Goal: Find specific page/section: Find specific page/section

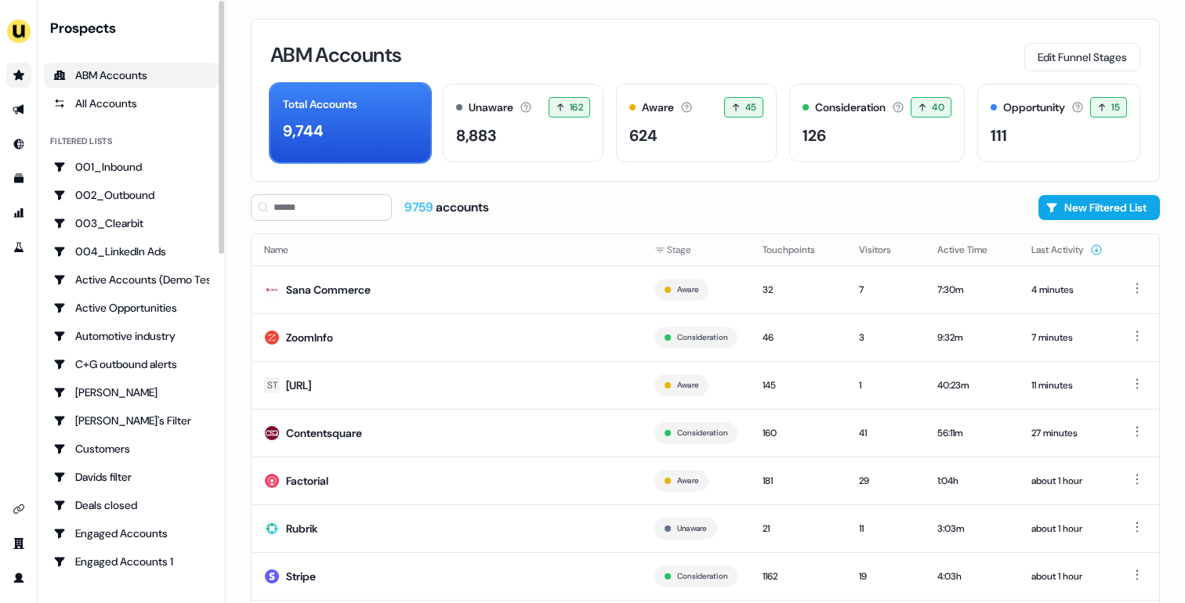
click at [16, 72] on icon "Go to prospects" at bounding box center [19, 75] width 13 height 13
click at [20, 108] on icon "Go to outbound experience" at bounding box center [18, 110] width 11 height 10
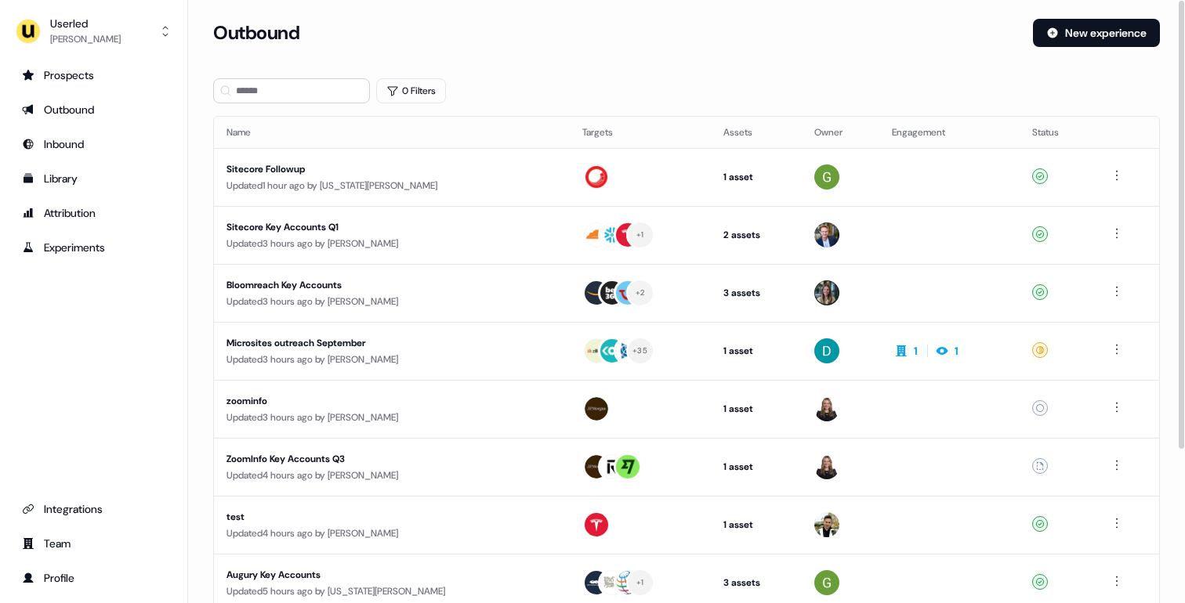
click at [810, 137] on th "Owner" at bounding box center [841, 132] width 78 height 31
click at [406, 101] on button "0 Filters" at bounding box center [411, 90] width 70 height 25
click at [440, 163] on html "For the best experience switch devices to a bigger screen. Go to Userled.io Use…" at bounding box center [592, 301] width 1185 height 603
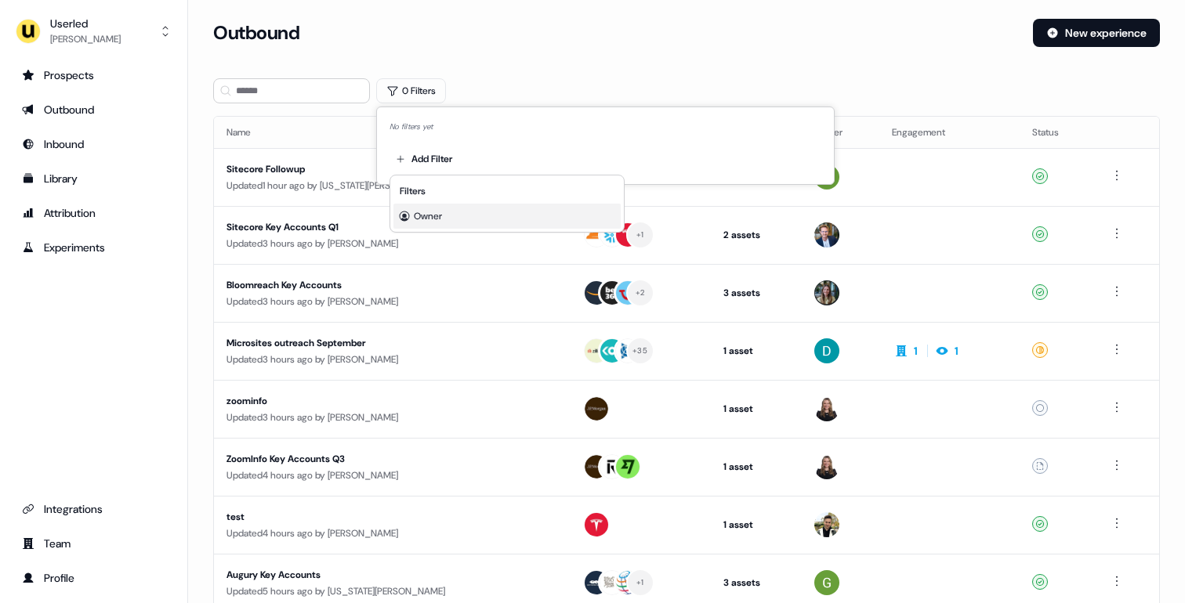
click at [430, 212] on span "Owner" at bounding box center [428, 216] width 28 height 13
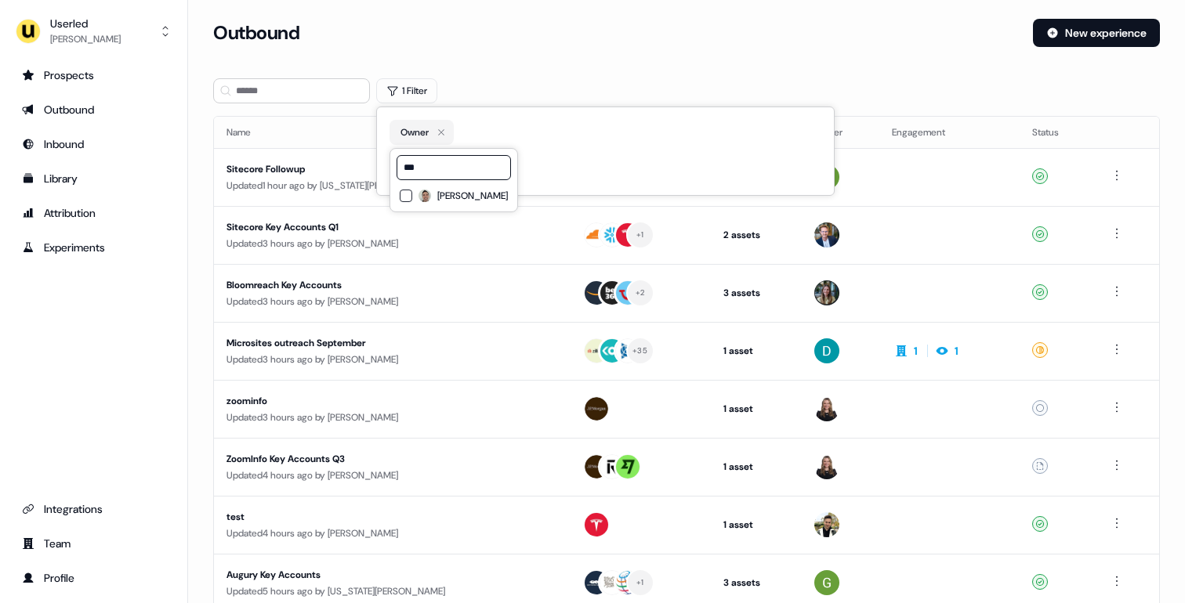
type input "***"
click at [438, 200] on span "Yves Adam" at bounding box center [472, 196] width 71 height 13
click at [576, 53] on div "Outbound New experience" at bounding box center [686, 42] width 947 height 47
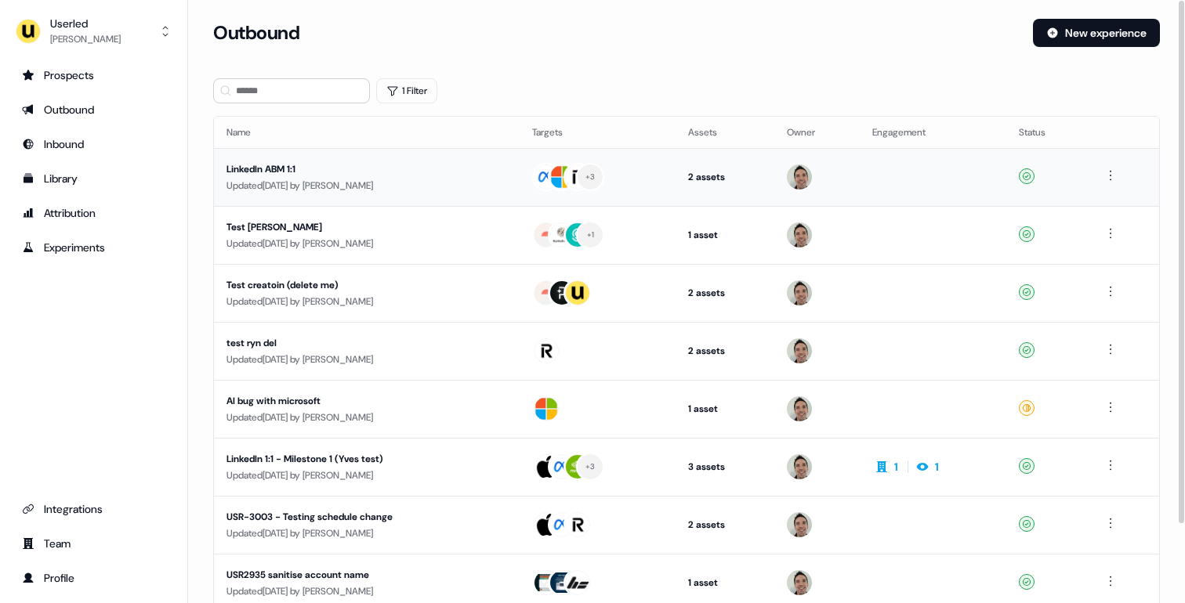
click at [385, 172] on div "LinkedIn ABM 1:1" at bounding box center [366, 169] width 281 height 16
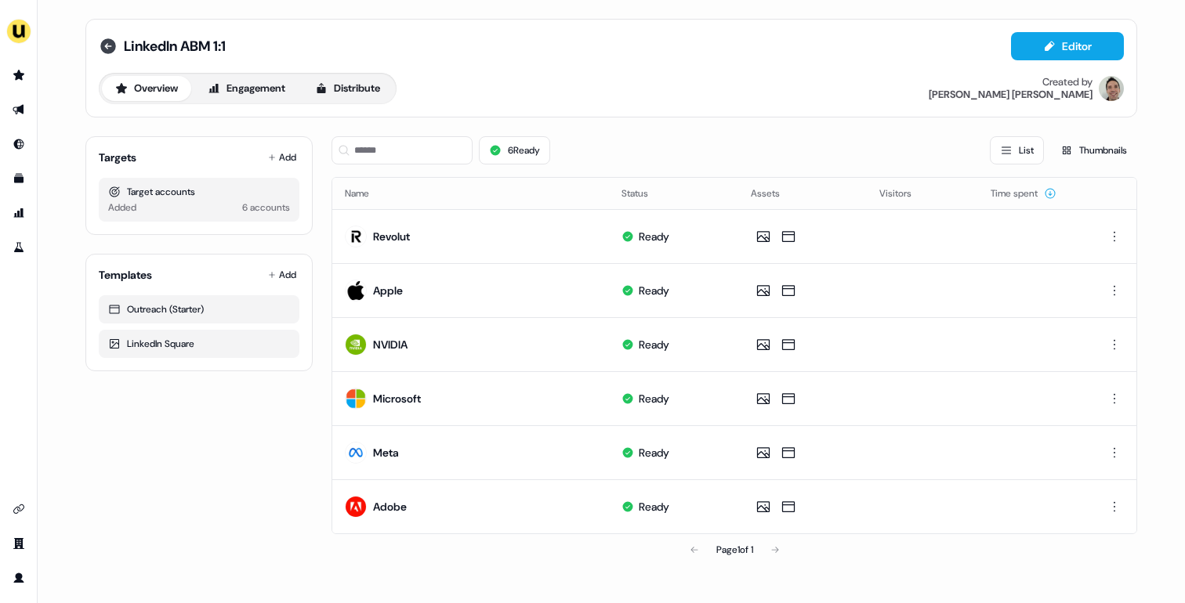
click at [110, 48] on icon at bounding box center [108, 46] width 16 height 16
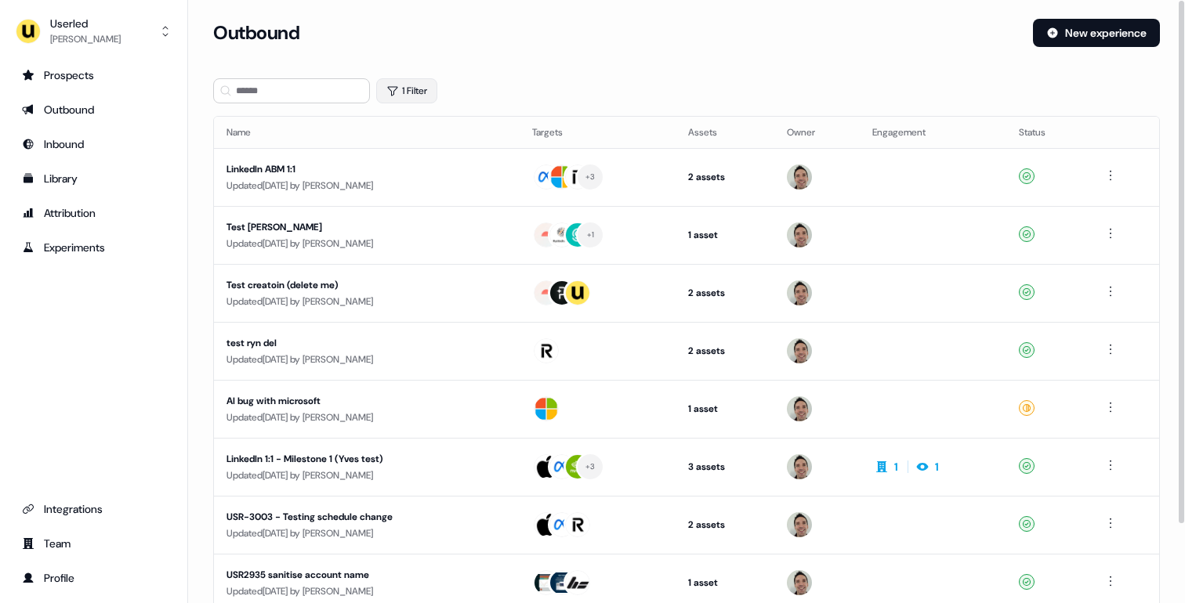
click at [424, 92] on button "1 Filter" at bounding box center [406, 90] width 61 height 25
click at [461, 133] on icon "button" at bounding box center [456, 132] width 19 height 19
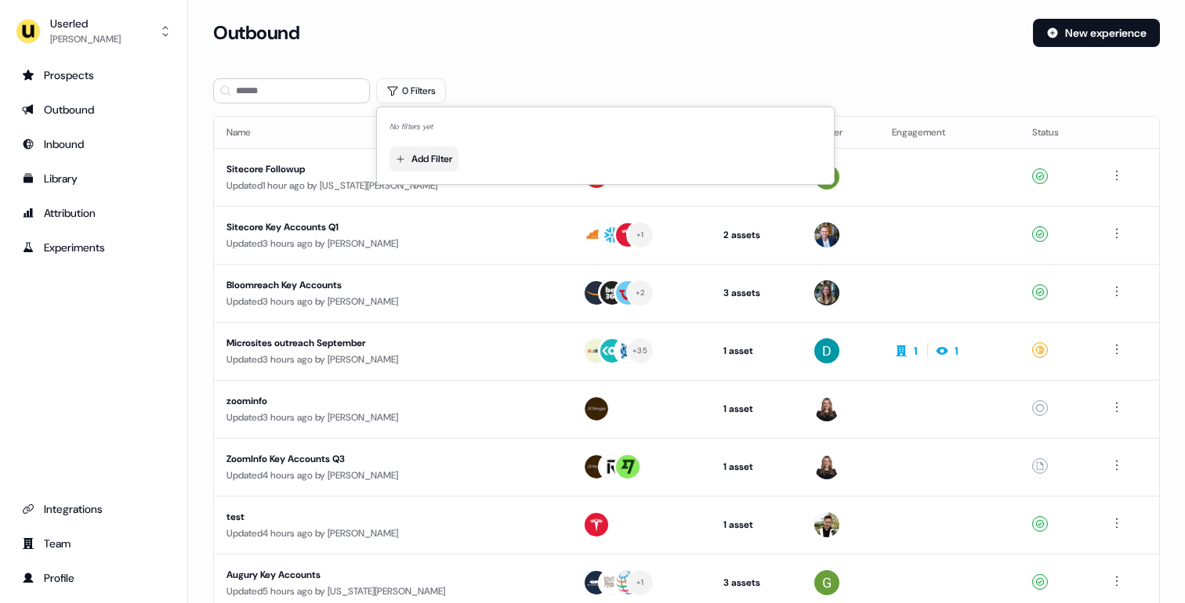
click at [432, 163] on html "For the best experience switch devices to a bigger screen. Go to Userled.io Use…" at bounding box center [592, 301] width 1185 height 603
click at [429, 211] on span "Owner" at bounding box center [428, 216] width 28 height 13
type input "***"
click at [462, 201] on span "Mickael Zhang" at bounding box center [472, 196] width 71 height 13
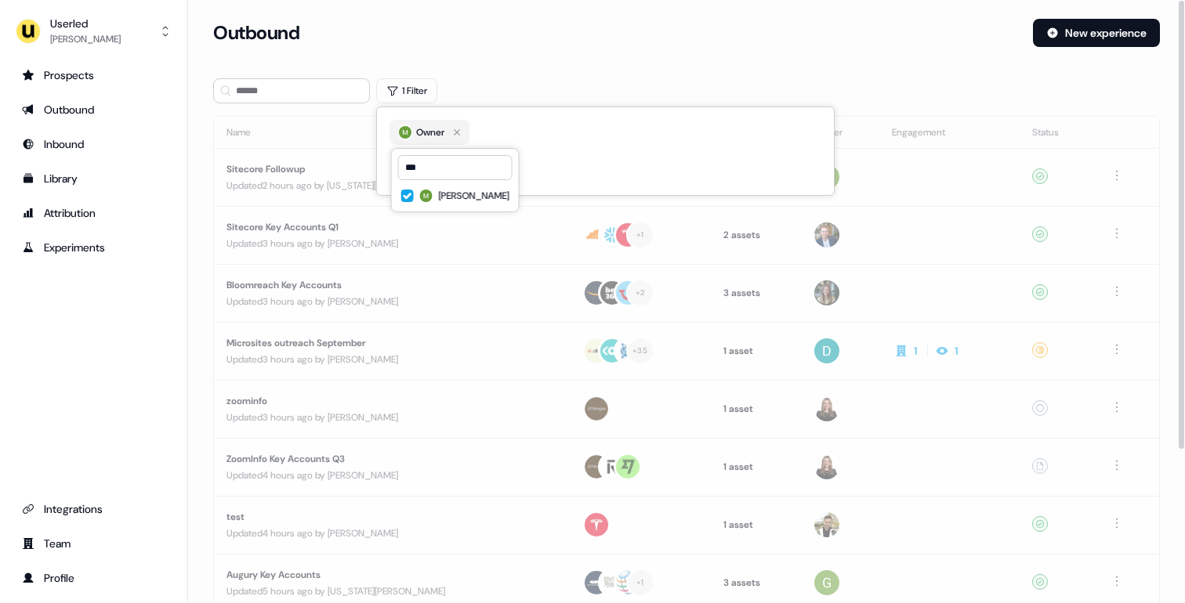
click at [539, 63] on div "Outbound New experience" at bounding box center [686, 42] width 947 height 47
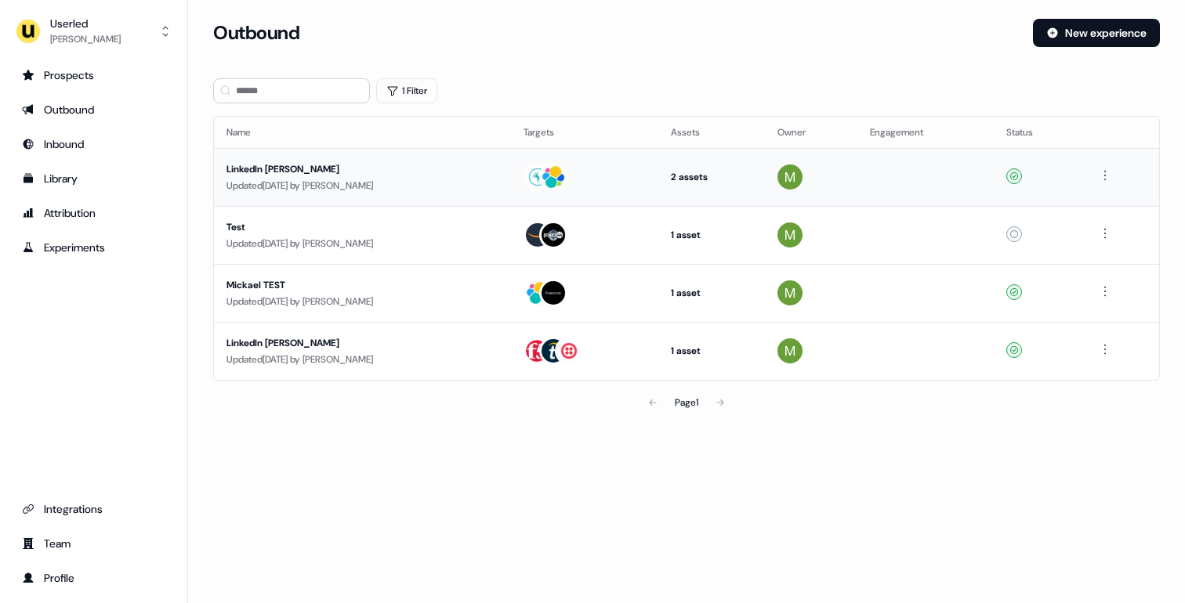
click at [375, 184] on div "Updated 12 days ago by Mickael Zhang" at bounding box center [362, 186] width 272 height 16
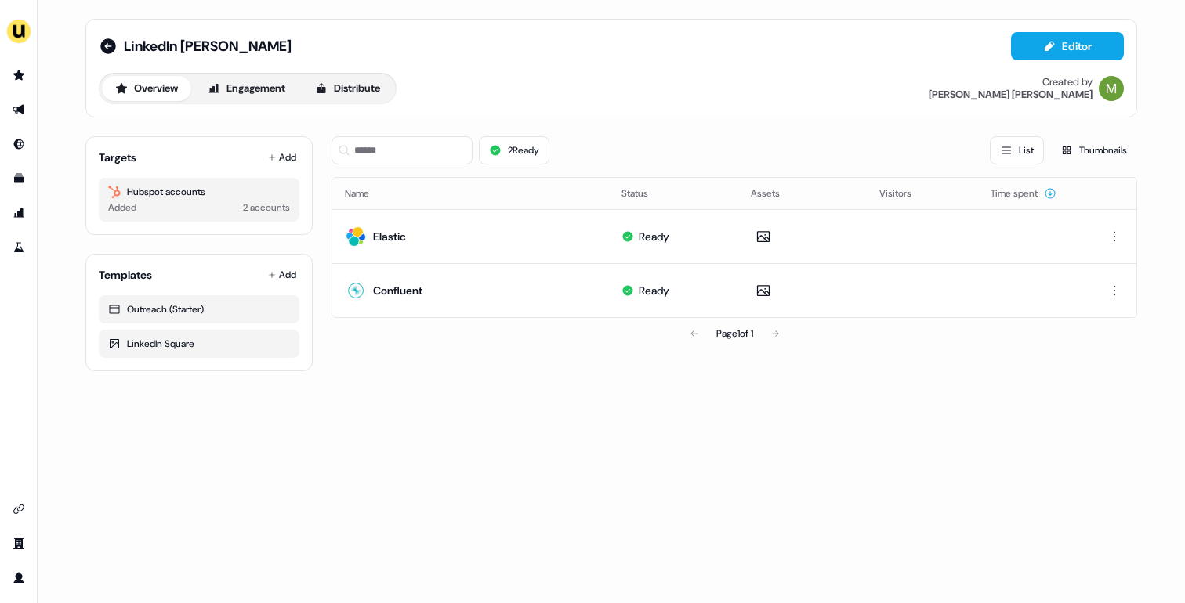
click at [335, 42] on div "LinkedIn Mickael Editor" at bounding box center [611, 46] width 1025 height 28
